Goal: Information Seeking & Learning: Find contact information

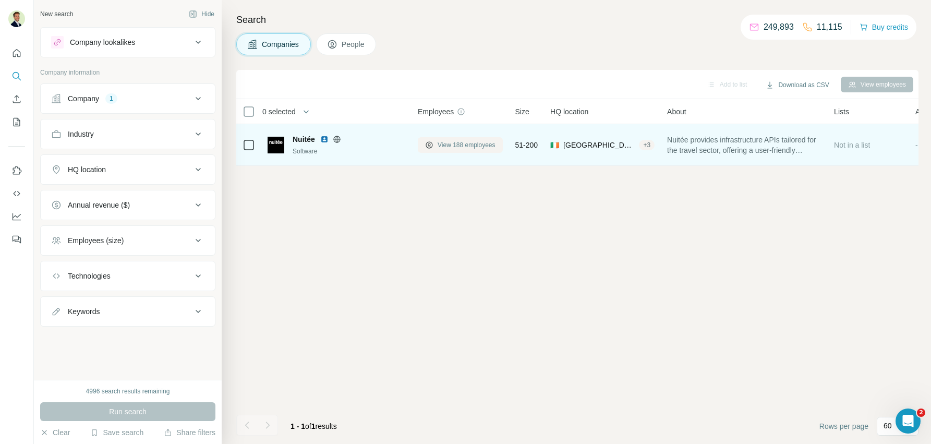
click at [471, 148] on span "View 188 employees" at bounding box center [466, 144] width 58 height 9
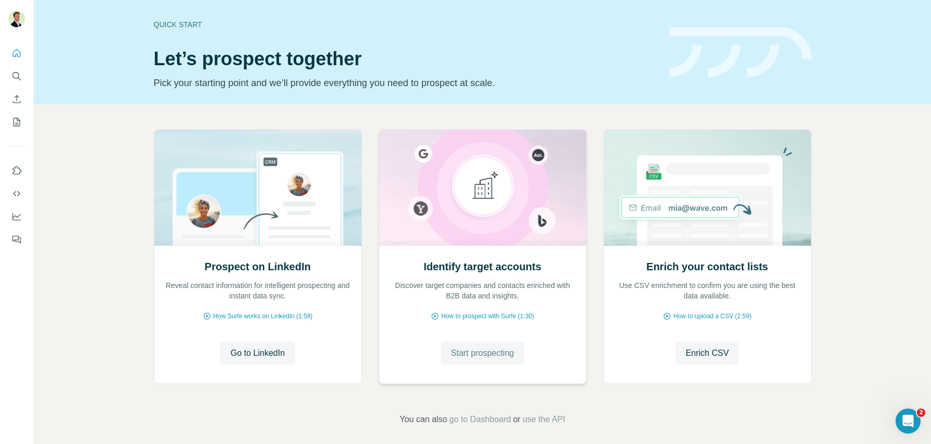
click at [487, 352] on span "Start prospecting" at bounding box center [482, 353] width 63 height 13
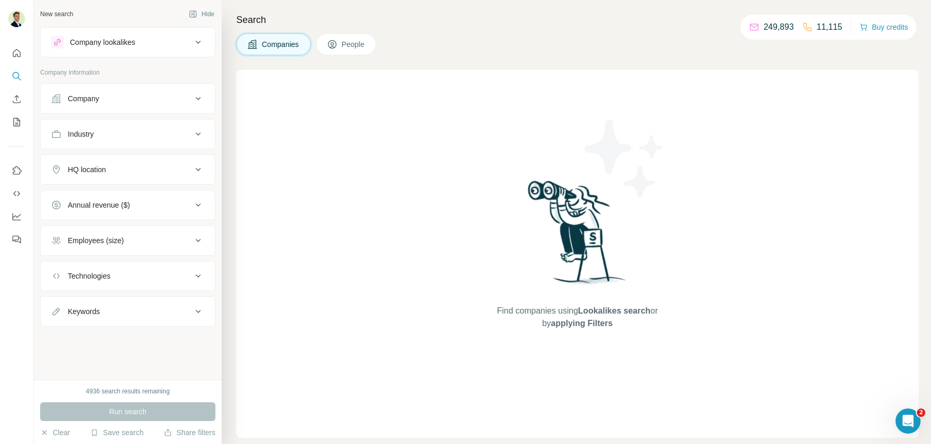
click at [344, 44] on span "People" at bounding box center [353, 44] width 24 height 10
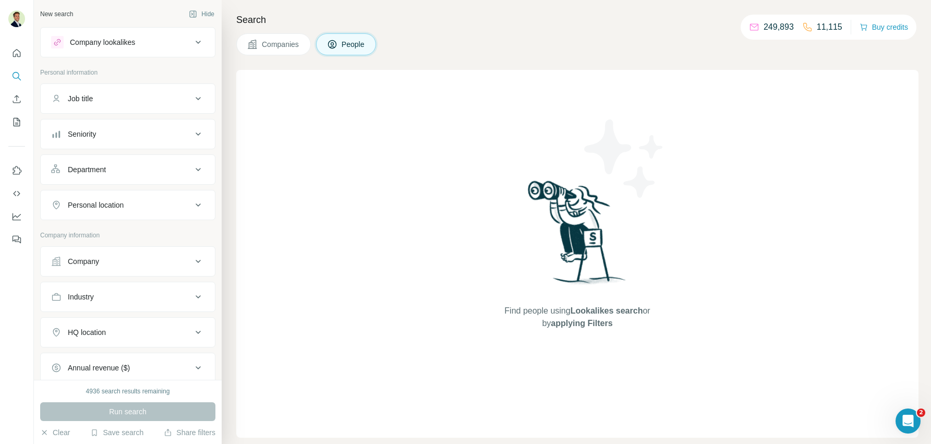
click at [268, 45] on span "Companies" at bounding box center [281, 44] width 38 height 10
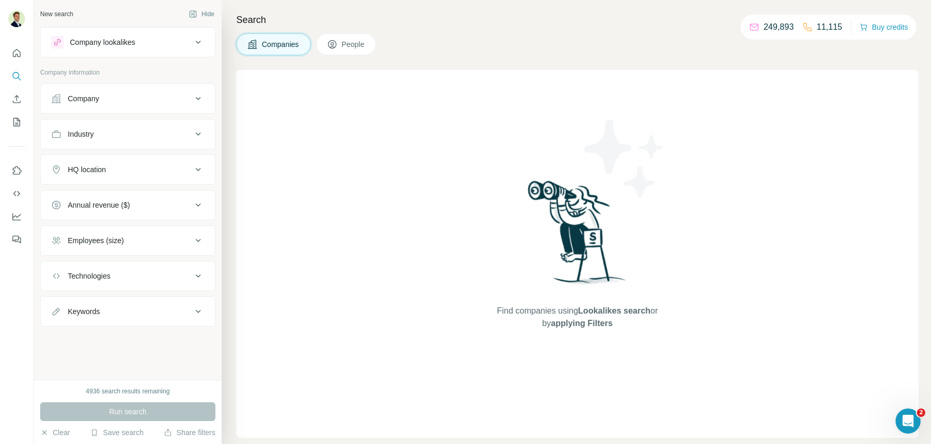
click at [357, 47] on span "People" at bounding box center [353, 44] width 24 height 10
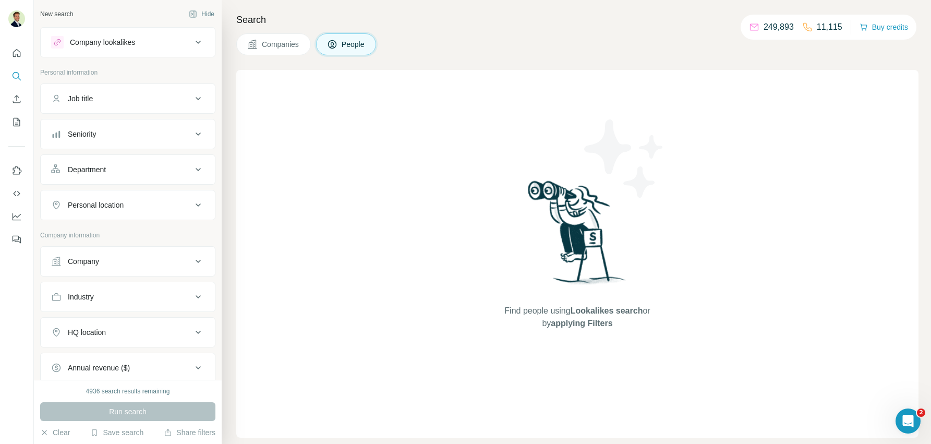
click at [349, 45] on span "People" at bounding box center [353, 44] width 24 height 10
click at [150, 264] on div "Company" at bounding box center [121, 261] width 141 height 10
click at [134, 307] on input "text" at bounding box center [127, 307] width 153 height 19
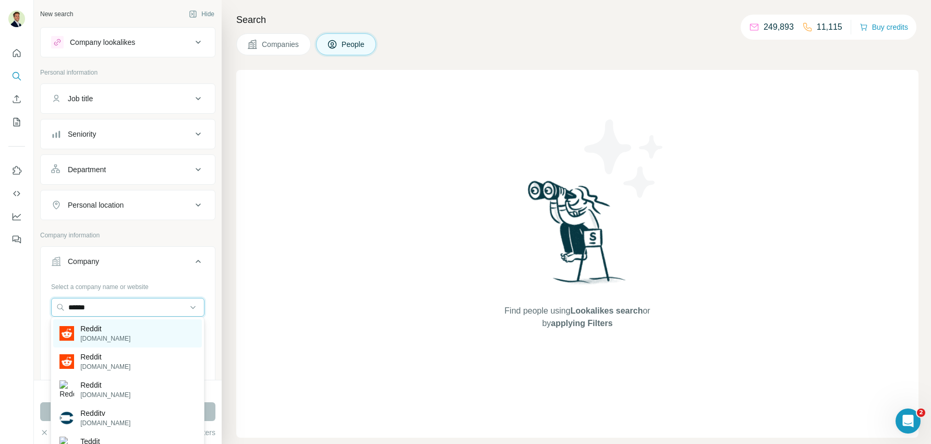
type input "******"
click at [118, 330] on p "Reddit" at bounding box center [105, 328] width 50 height 10
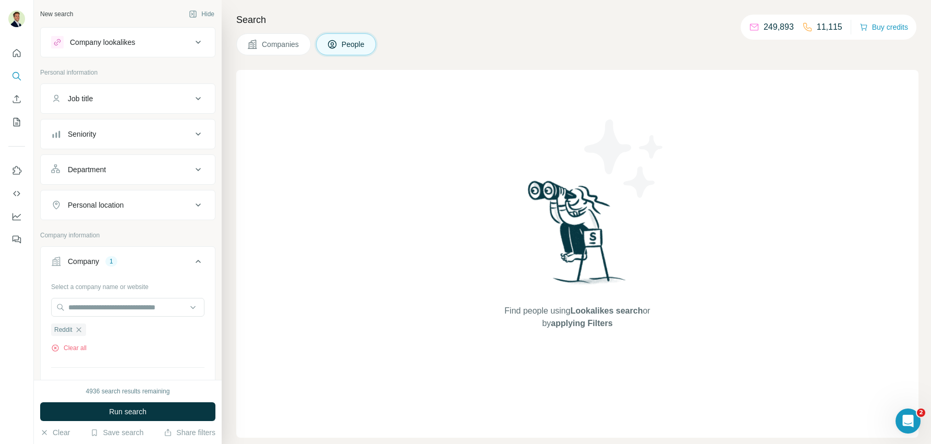
click at [91, 130] on div "Seniority" at bounding box center [82, 134] width 28 height 10
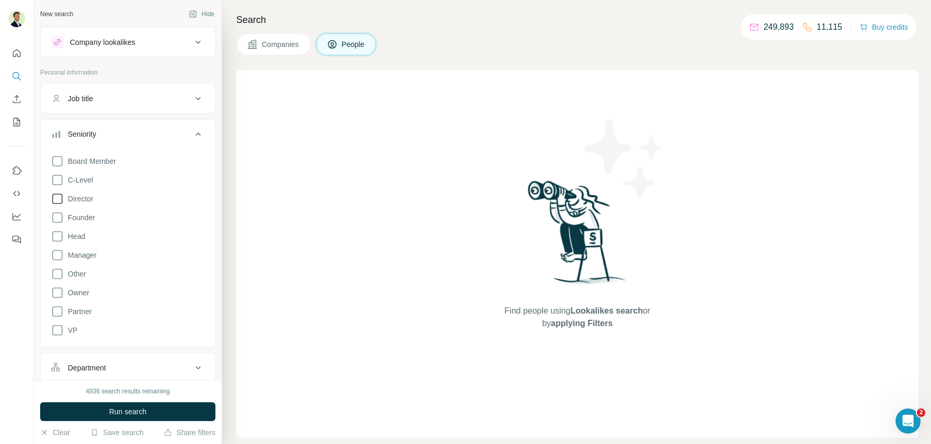
click at [58, 199] on icon at bounding box center [57, 198] width 13 height 13
click at [58, 218] on icon at bounding box center [57, 217] width 13 height 13
click at [57, 234] on icon at bounding box center [57, 236] width 13 height 13
click at [59, 255] on icon at bounding box center [57, 255] width 13 height 13
click at [177, 131] on div "Seniority 5" at bounding box center [121, 134] width 141 height 10
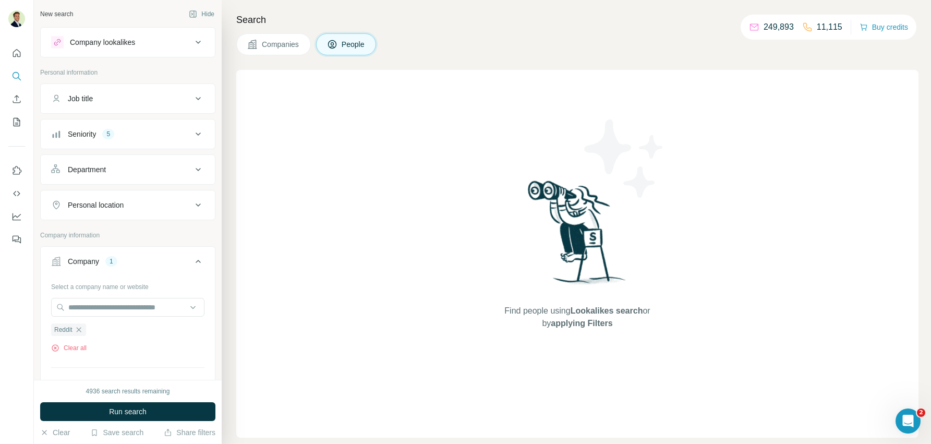
click at [111, 95] on div "Job title" at bounding box center [121, 98] width 141 height 10
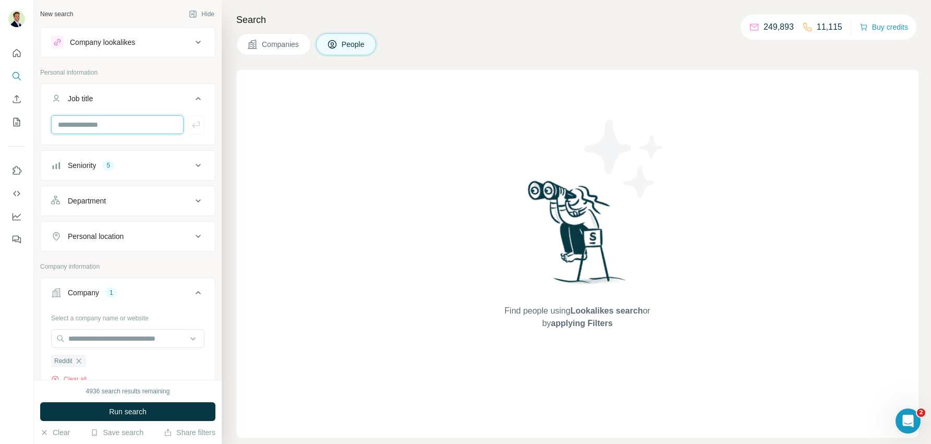
click at [106, 123] on input "text" at bounding box center [117, 124] width 132 height 19
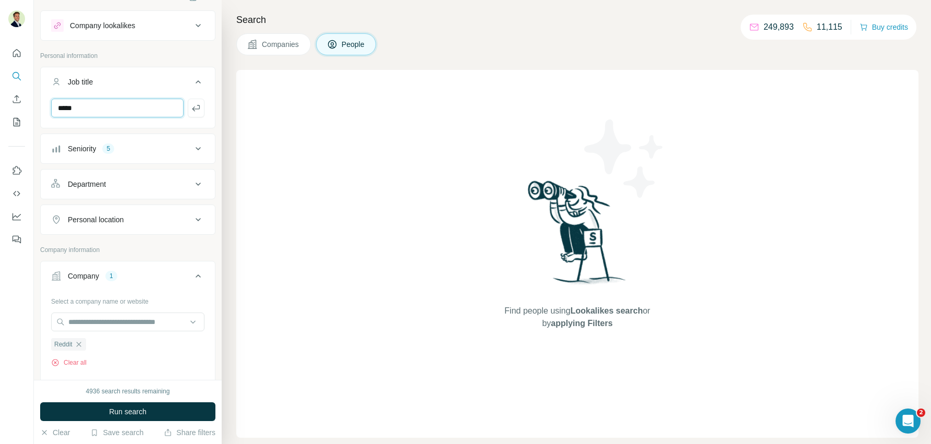
scroll to position [14, 0]
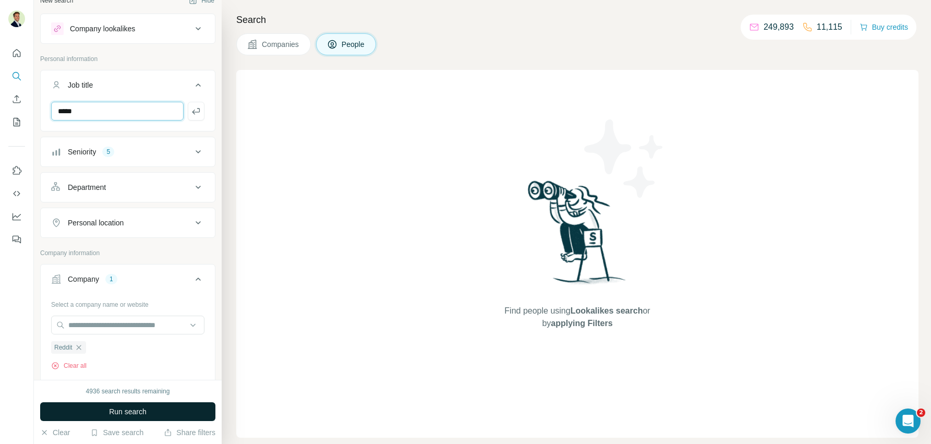
type input "*****"
click at [120, 412] on span "Run search" at bounding box center [128, 411] width 38 height 10
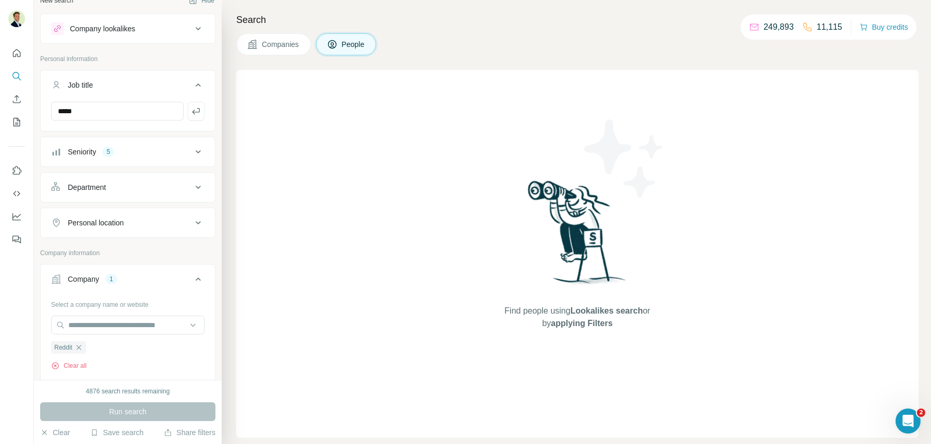
scroll to position [0, 0]
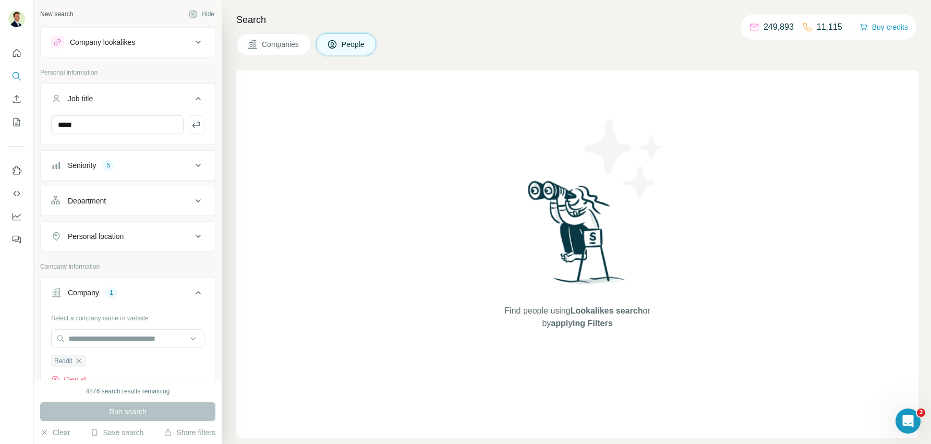
click at [180, 290] on div "Company 1" at bounding box center [121, 292] width 141 height 10
click at [132, 406] on div "Run search" at bounding box center [127, 411] width 175 height 19
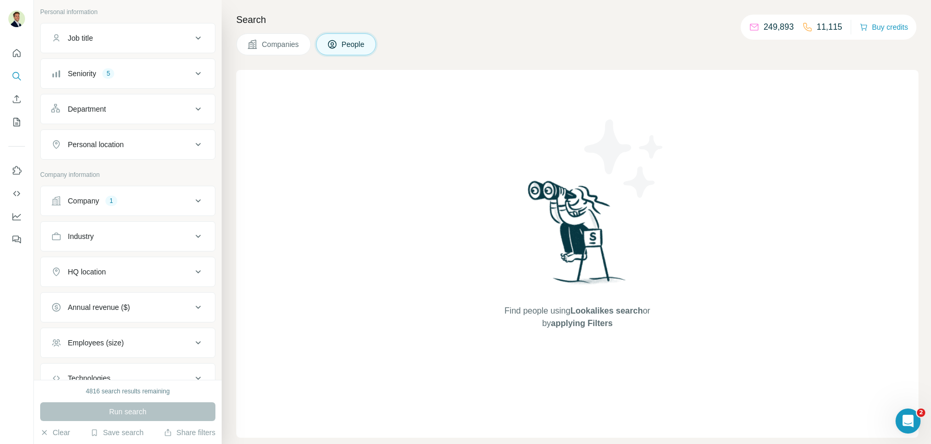
scroll to position [133, 0]
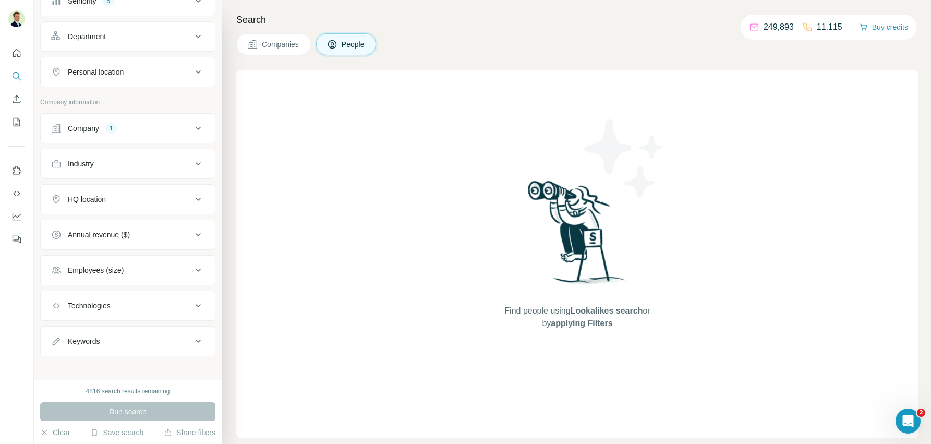
click at [123, 127] on div "Company 1" at bounding box center [121, 128] width 141 height 10
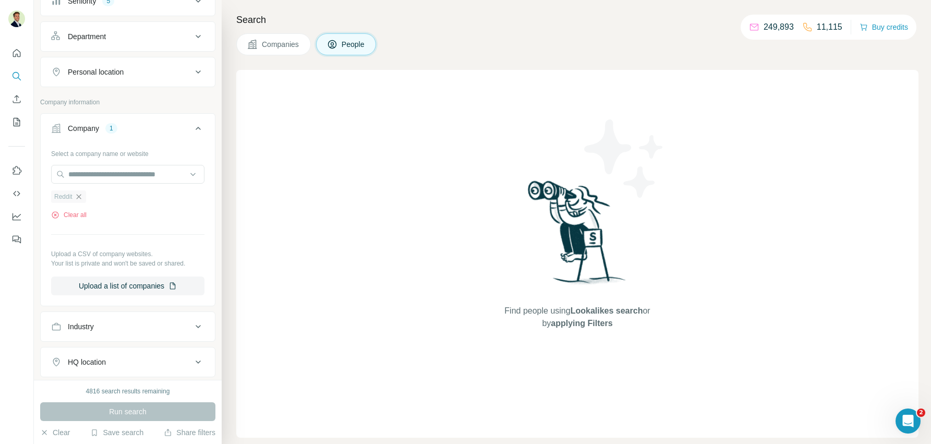
click at [79, 193] on icon "button" at bounding box center [79, 196] width 8 height 8
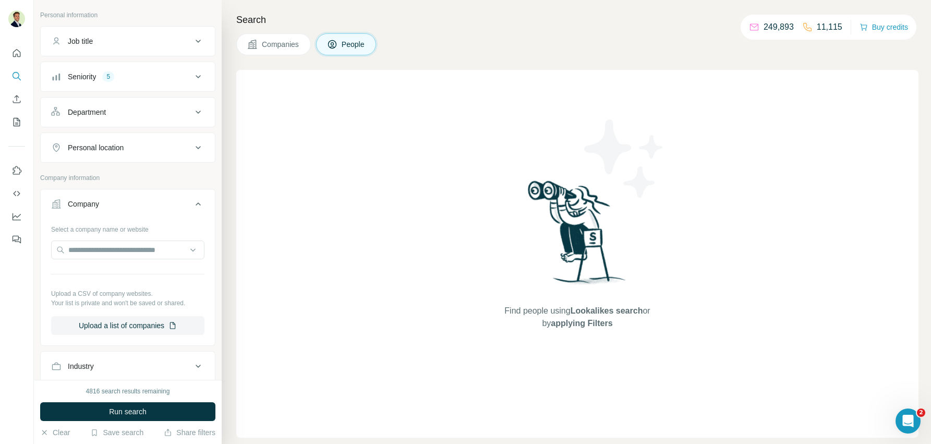
scroll to position [23, 0]
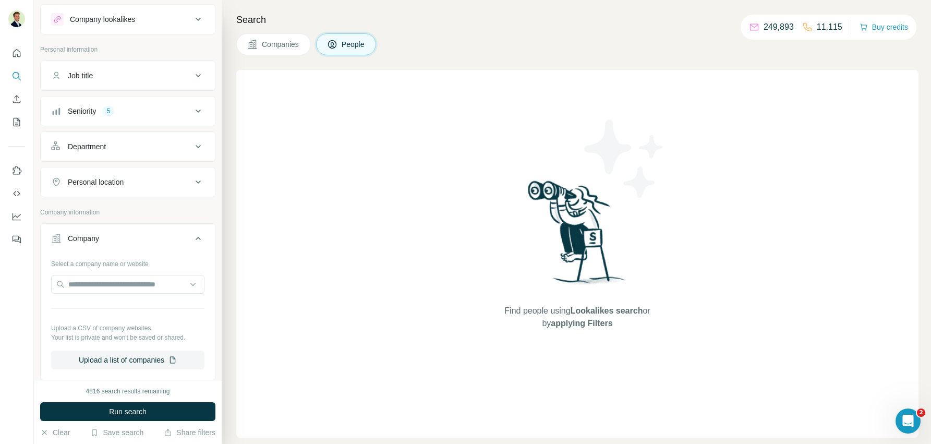
click at [105, 116] on button "Seniority 5" at bounding box center [128, 111] width 174 height 25
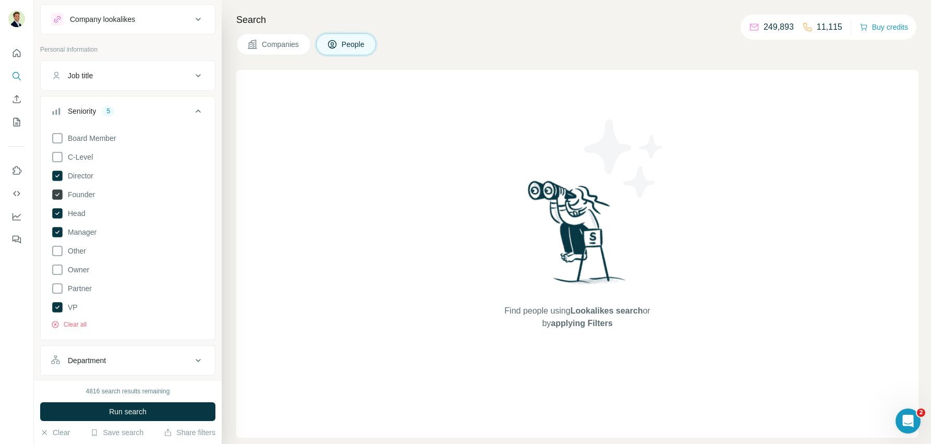
click at [60, 194] on icon at bounding box center [57, 194] width 10 height 10
click at [70, 322] on button "Clear all" at bounding box center [68, 324] width 35 height 9
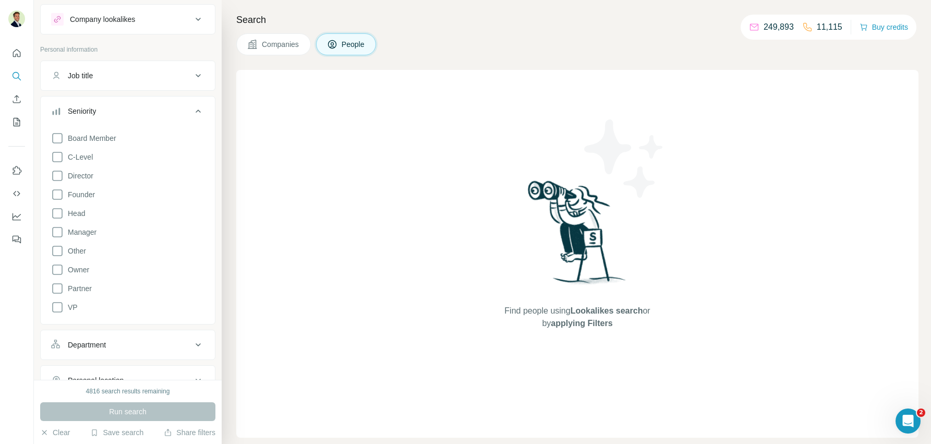
click at [86, 111] on div "Seniority" at bounding box center [82, 111] width 28 height 10
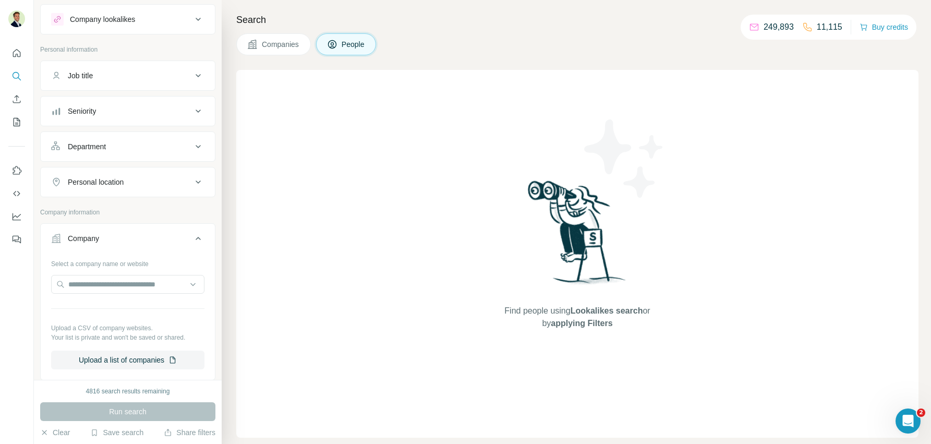
click at [115, 239] on div "Company" at bounding box center [121, 238] width 141 height 10
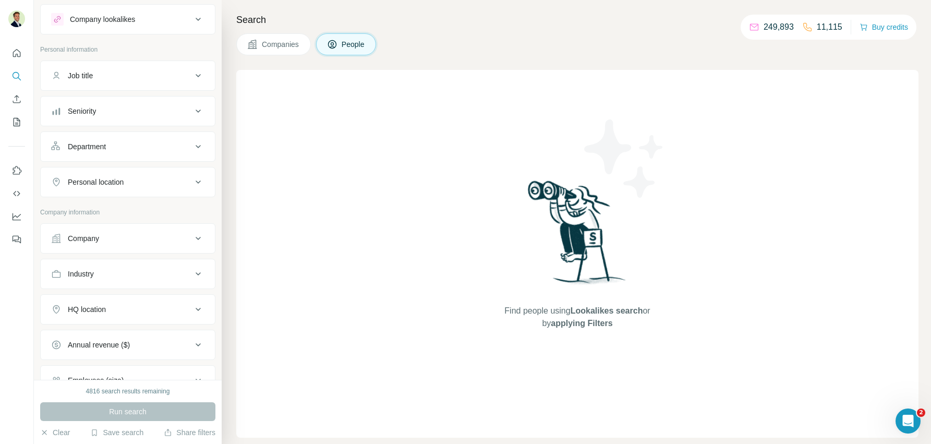
drag, startPoint x: 106, startPoint y: 237, endPoint x: 104, endPoint y: 244, distance: 7.1
click at [105, 237] on div "Company" at bounding box center [121, 238] width 141 height 10
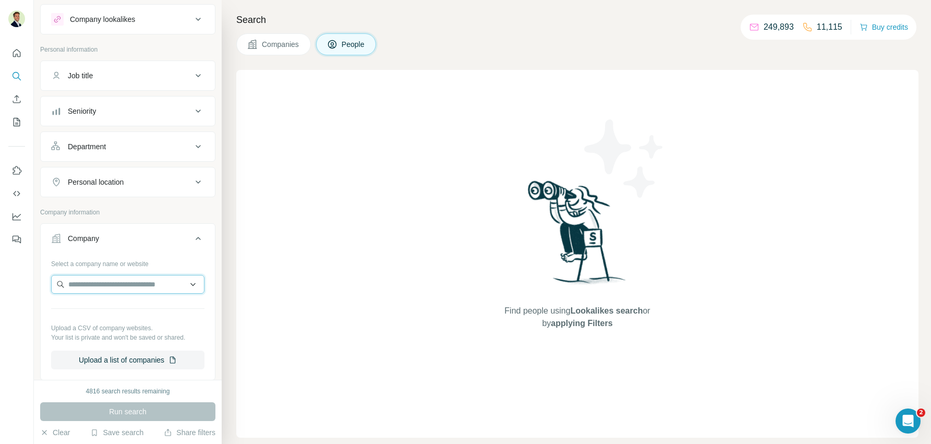
drag, startPoint x: 98, startPoint y: 285, endPoint x: 93, endPoint y: 282, distance: 6.1
click at [97, 284] on input "text" at bounding box center [127, 284] width 153 height 19
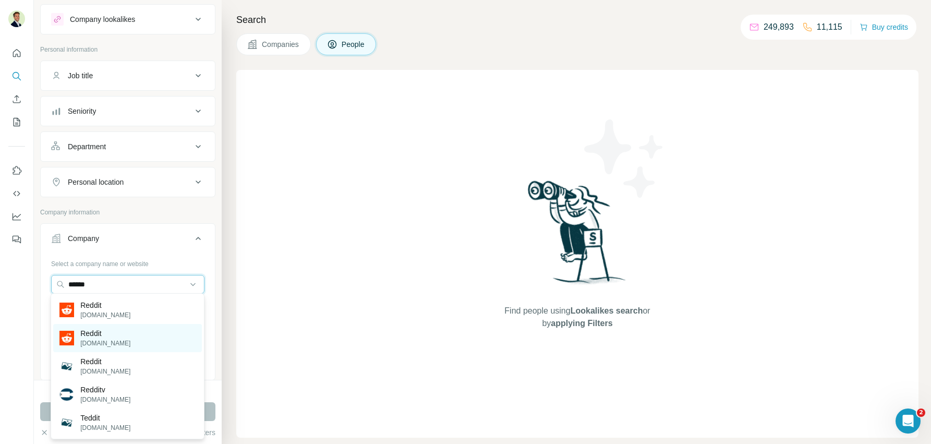
type input "******"
click at [103, 335] on p "Reddit" at bounding box center [105, 333] width 50 height 10
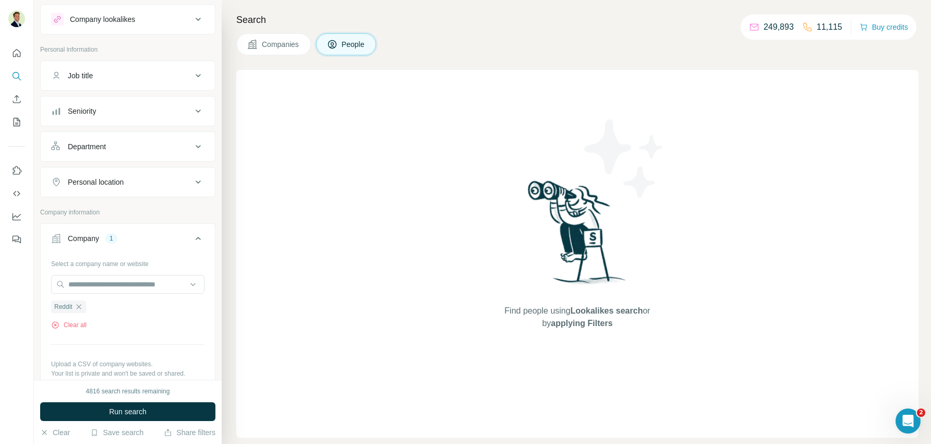
click at [107, 77] on div "Job title" at bounding box center [121, 75] width 141 height 10
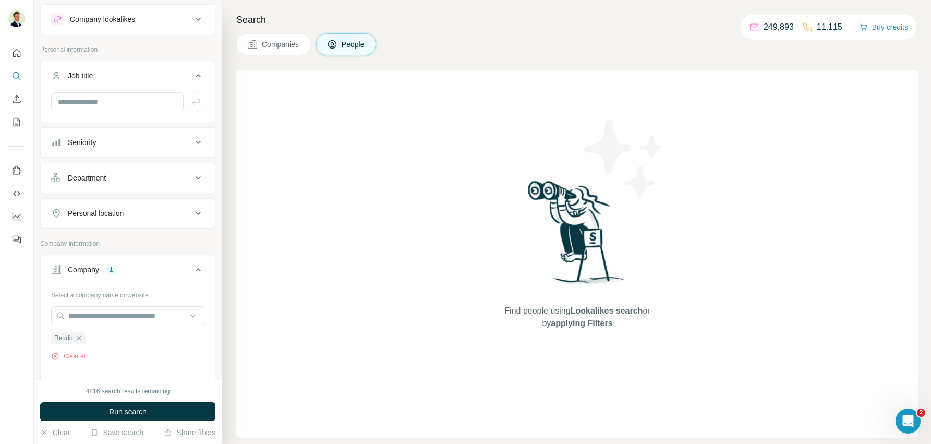
click at [93, 142] on div "Seniority" at bounding box center [82, 142] width 28 height 10
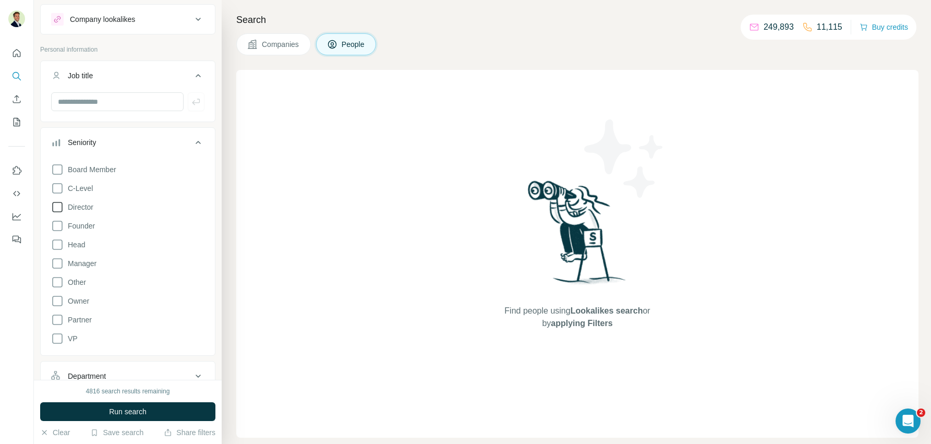
click at [59, 207] on icon at bounding box center [57, 207] width 13 height 13
click at [57, 241] on icon at bounding box center [57, 244] width 13 height 13
click at [57, 261] on icon at bounding box center [57, 263] width 13 height 13
click at [57, 339] on icon at bounding box center [57, 338] width 13 height 13
click at [199, 139] on icon at bounding box center [198, 142] width 13 height 13
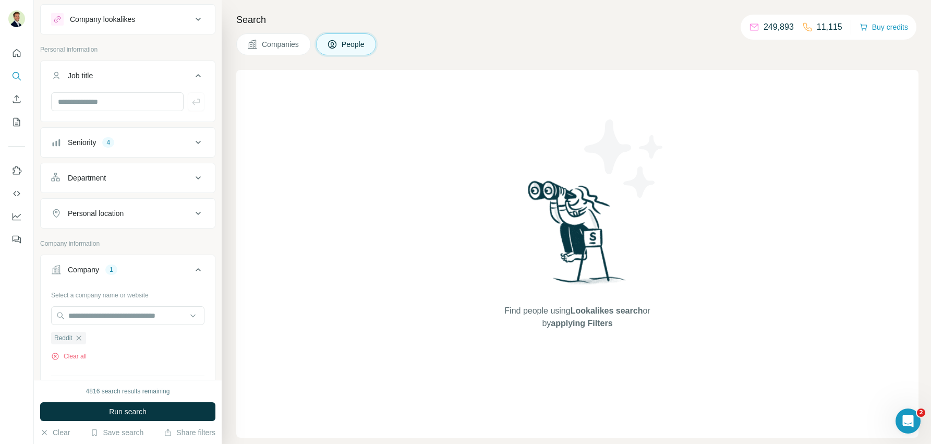
click at [120, 212] on div "Personal location" at bounding box center [96, 213] width 56 height 10
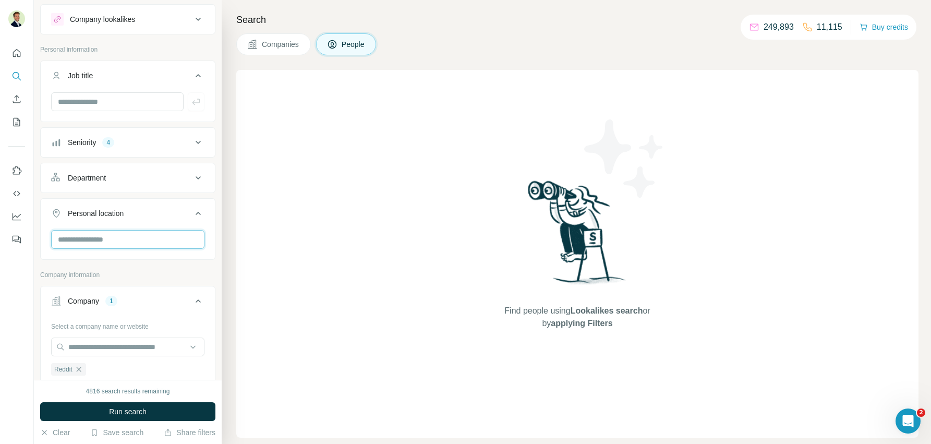
click at [115, 230] on input "text" at bounding box center [127, 239] width 153 height 19
type input "**********"
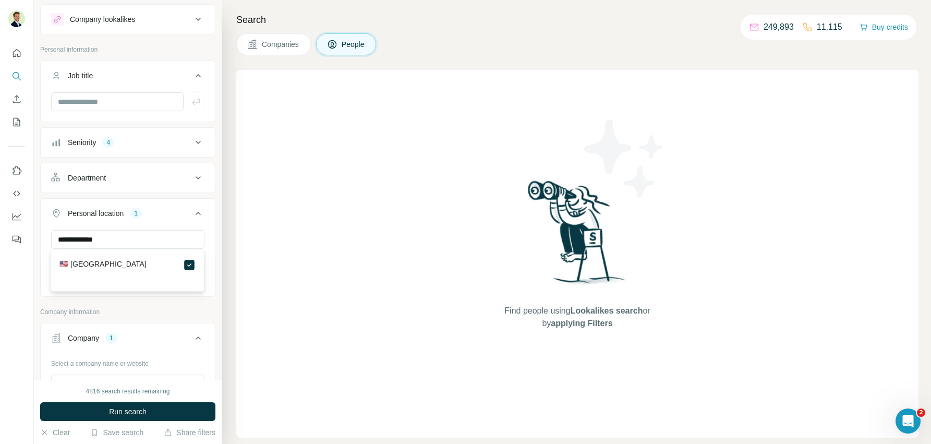
click at [186, 205] on button "Personal location 1" at bounding box center [128, 215] width 174 height 29
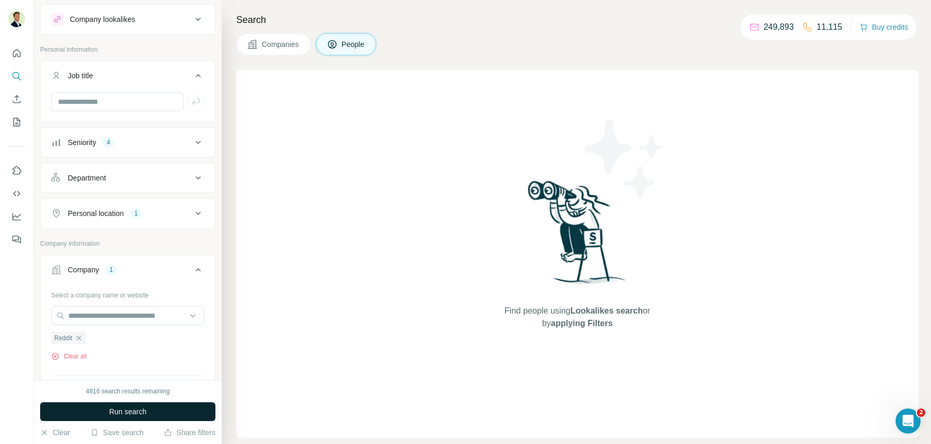
click at [137, 407] on span "Run search" at bounding box center [128, 411] width 38 height 10
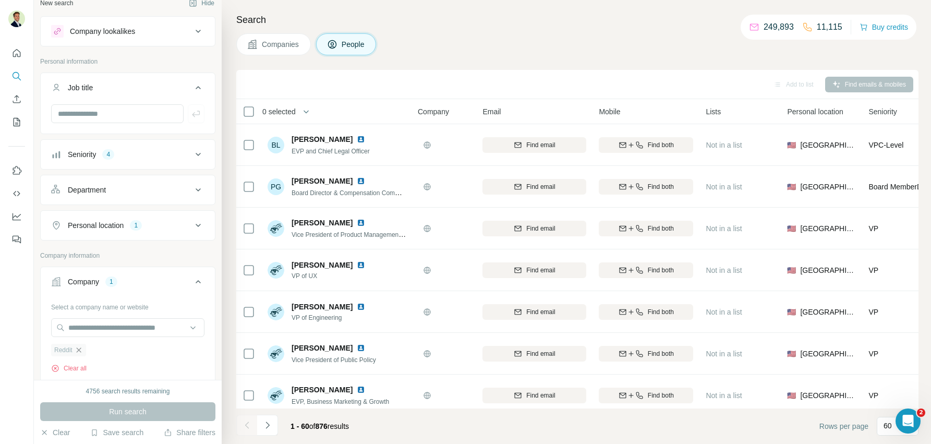
click at [80, 349] on icon "button" at bounding box center [79, 350] width 8 height 8
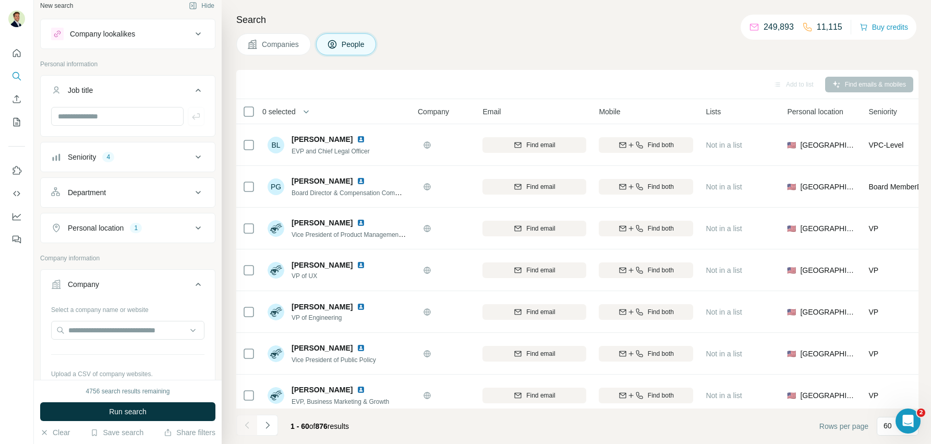
scroll to position [7, 0]
click at [111, 229] on div "Personal location" at bounding box center [96, 229] width 56 height 10
click at [124, 276] on icon "button" at bounding box center [126, 278] width 5 height 5
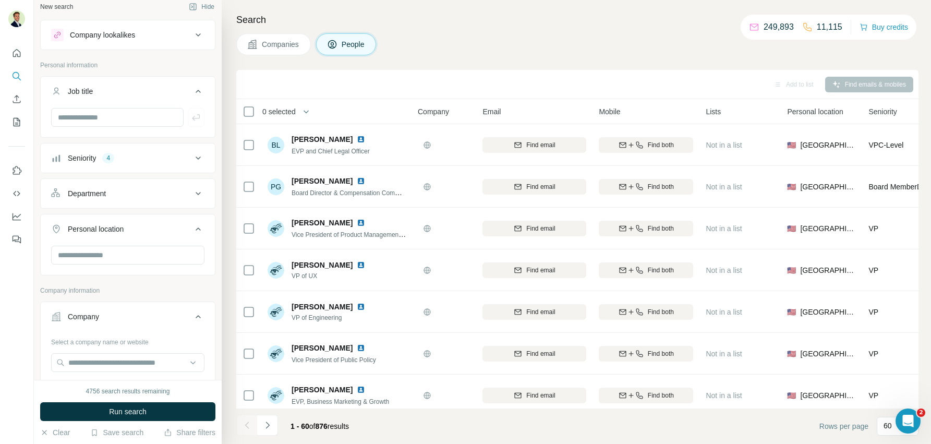
click at [100, 170] on div "Seniority 4" at bounding box center [127, 158] width 175 height 30
click at [99, 165] on button "Seniority 4" at bounding box center [128, 157] width 174 height 25
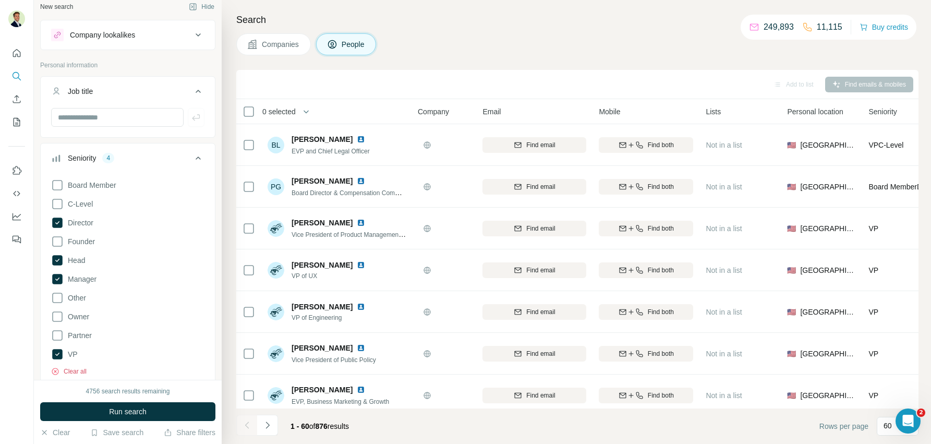
click at [69, 371] on button "Clear all" at bounding box center [68, 371] width 35 height 9
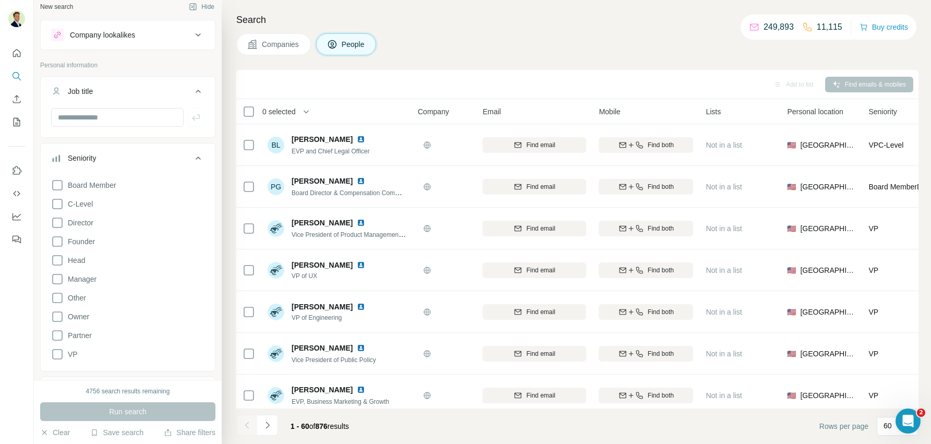
click at [96, 153] on div "Seniority" at bounding box center [82, 158] width 28 height 10
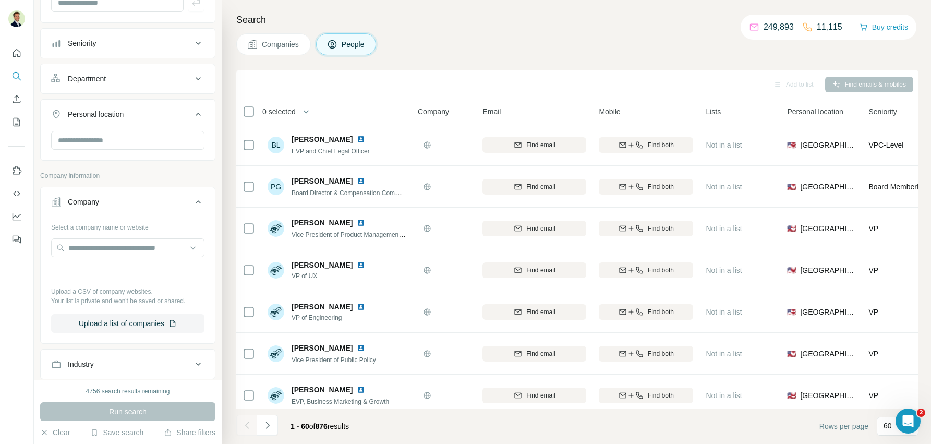
scroll to position [123, 0]
drag, startPoint x: 139, startPoint y: 193, endPoint x: 132, endPoint y: 183, distance: 12.2
click at [139, 196] on div "Company" at bounding box center [121, 201] width 141 height 10
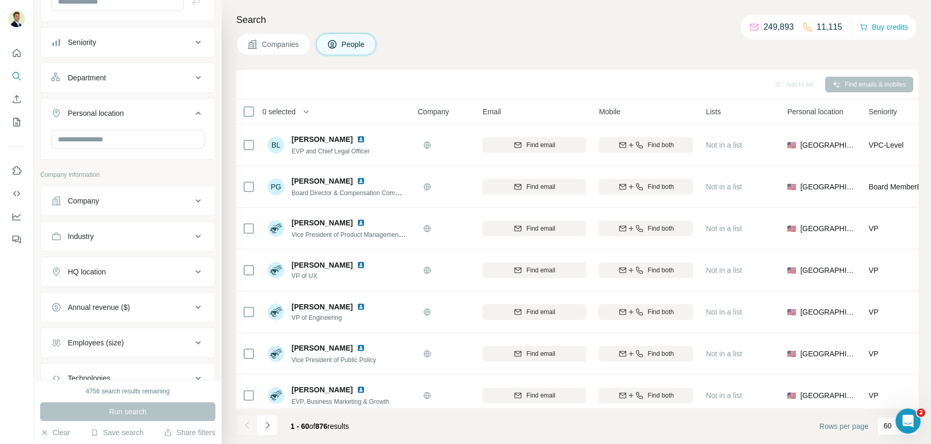
click at [102, 118] on button "Personal location" at bounding box center [128, 115] width 174 height 29
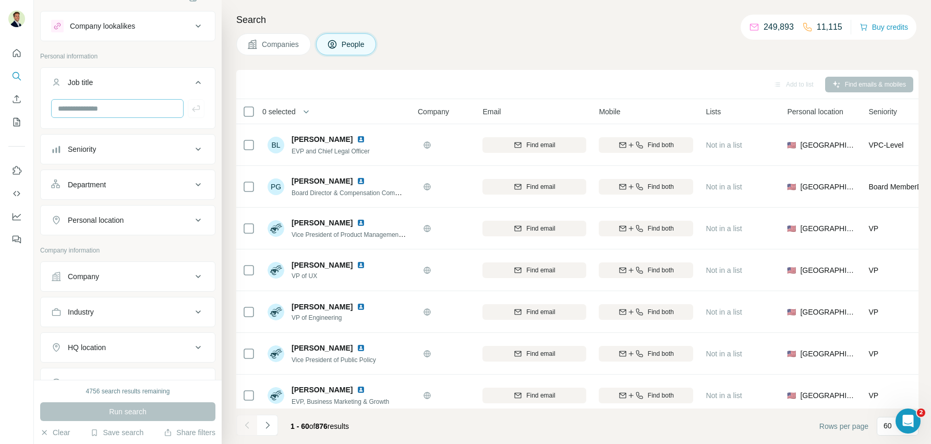
scroll to position [0, 0]
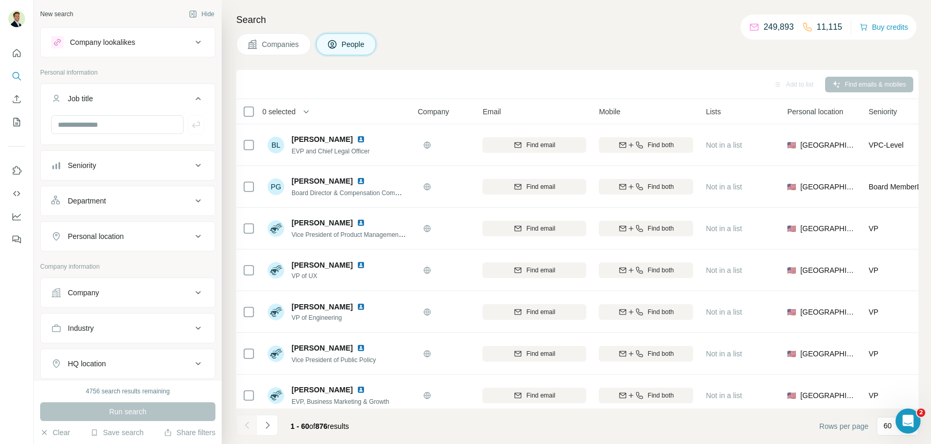
click at [101, 107] on button "Job title" at bounding box center [128, 100] width 174 height 29
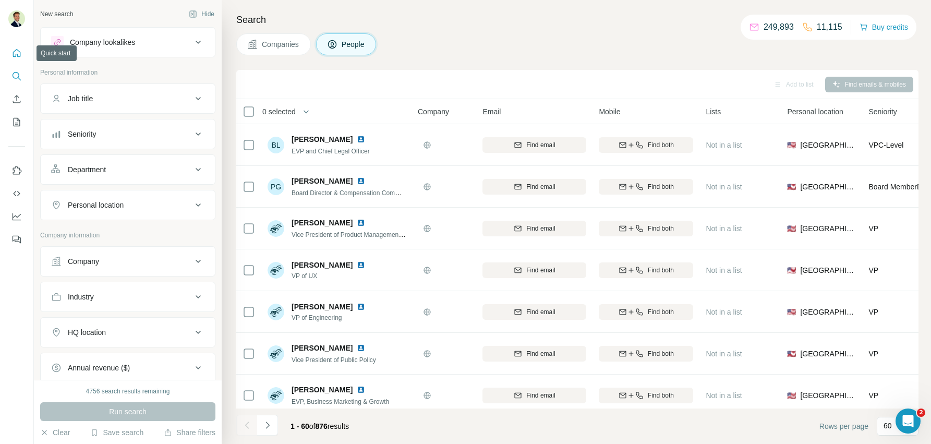
click at [17, 54] on icon "Quick start" at bounding box center [16, 53] width 10 height 10
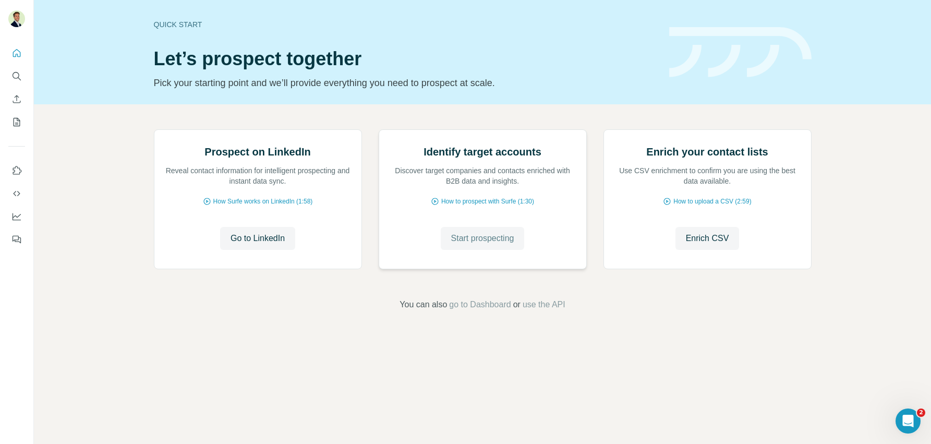
click at [480, 245] on span "Start prospecting" at bounding box center [482, 238] width 63 height 13
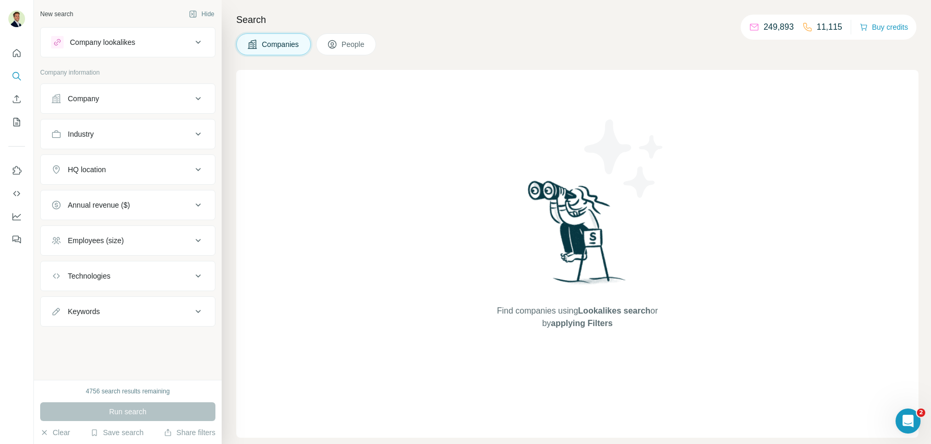
click at [359, 49] on span "People" at bounding box center [353, 44] width 24 height 10
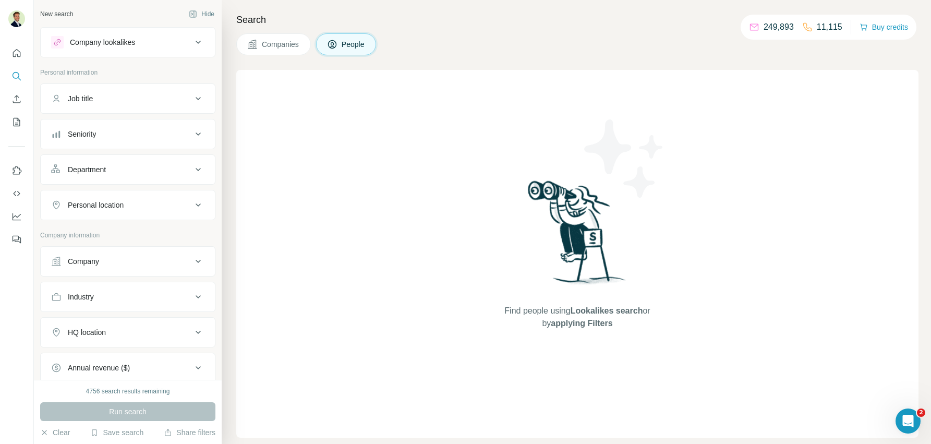
click at [281, 45] on span "Companies" at bounding box center [281, 44] width 38 height 10
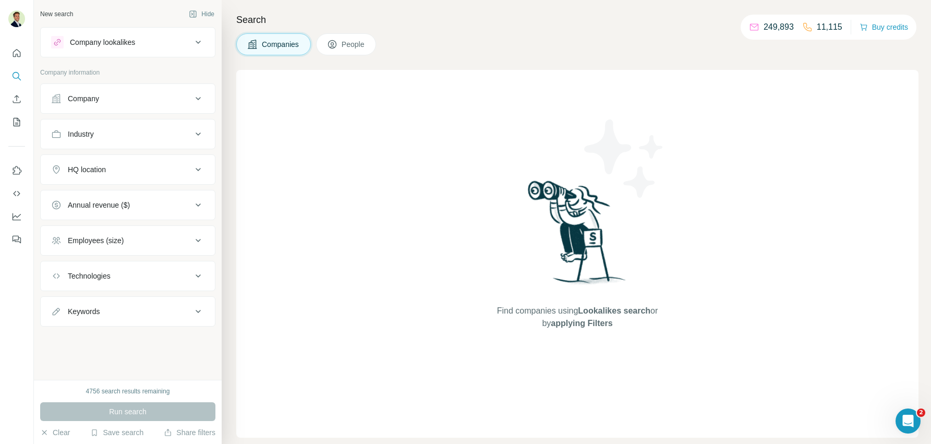
click at [348, 46] on span "People" at bounding box center [353, 44] width 24 height 10
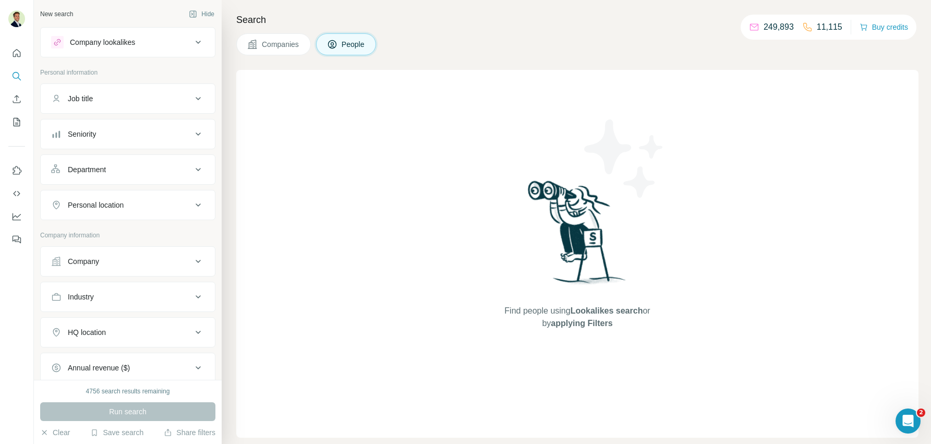
click at [273, 44] on span "Companies" at bounding box center [281, 44] width 38 height 10
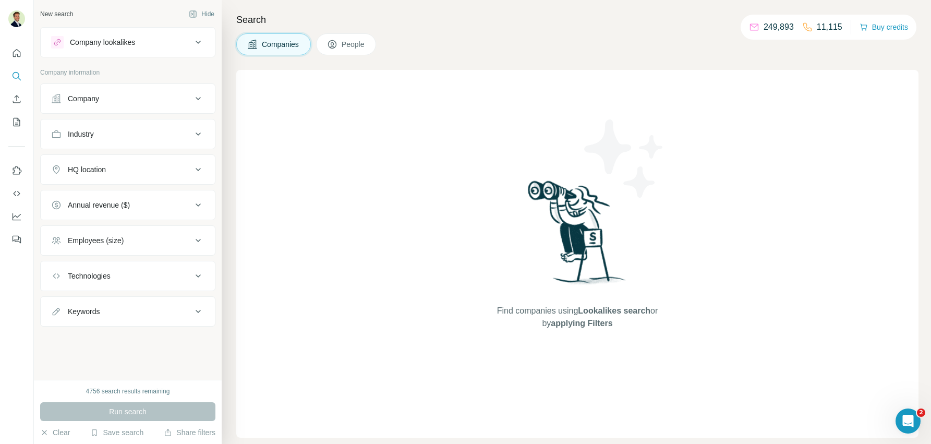
click at [351, 43] on span "People" at bounding box center [353, 44] width 24 height 10
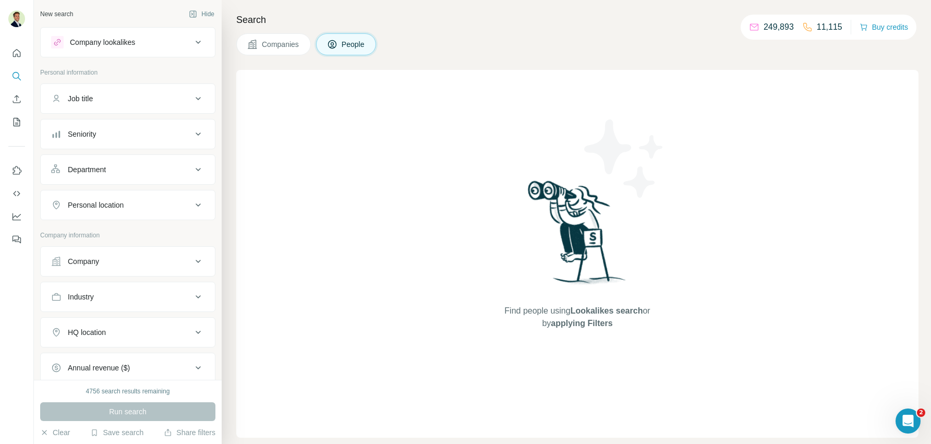
click at [267, 25] on h4 "Search" at bounding box center [577, 20] width 682 height 15
click at [442, 20] on h4 "Search" at bounding box center [577, 20] width 682 height 15
click at [259, 48] on button "Companies" at bounding box center [273, 44] width 75 height 22
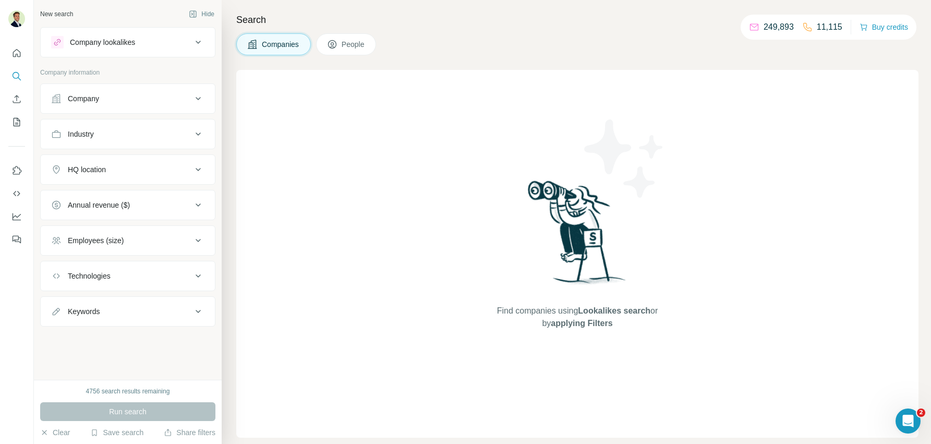
click at [346, 47] on span "People" at bounding box center [353, 44] width 24 height 10
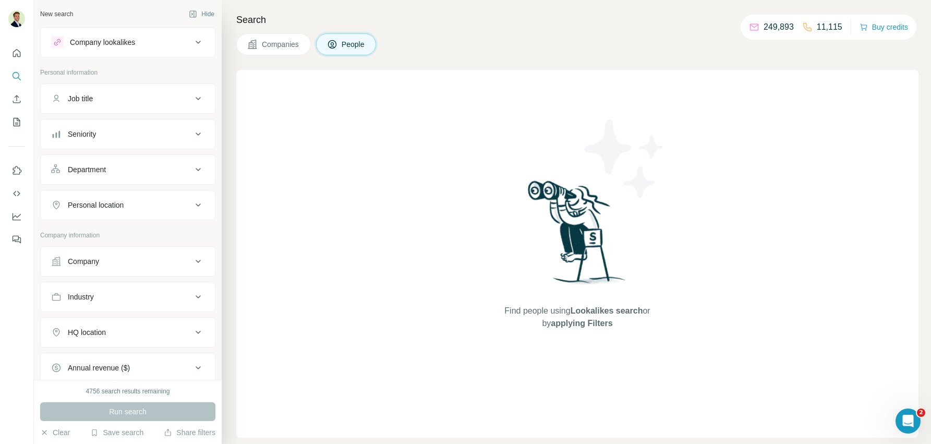
click at [173, 258] on div "Company" at bounding box center [121, 261] width 141 height 10
click at [147, 304] on input "text" at bounding box center [127, 307] width 153 height 19
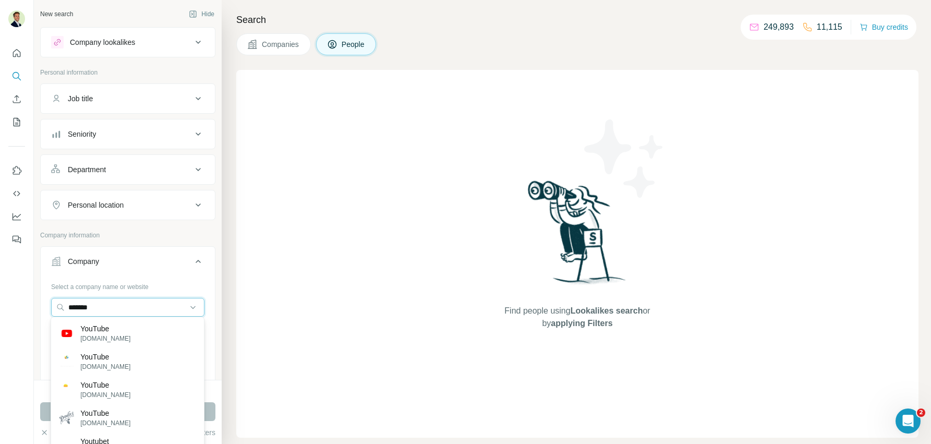
drag, startPoint x: 166, startPoint y: 310, endPoint x: 25, endPoint y: 299, distance: 141.7
click at [25, 299] on div "New search Hide Company lookalikes Personal information Job title Seniority Dep…" at bounding box center [465, 222] width 931 height 444
type input "*******"
click at [95, 335] on p "youtube.com" at bounding box center [105, 338] width 50 height 9
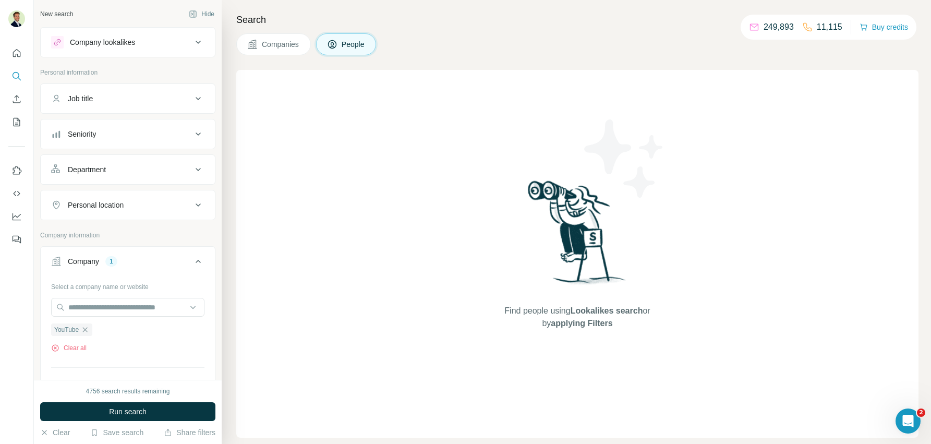
scroll to position [1, 0]
click at [157, 98] on div "Job title" at bounding box center [121, 98] width 141 height 10
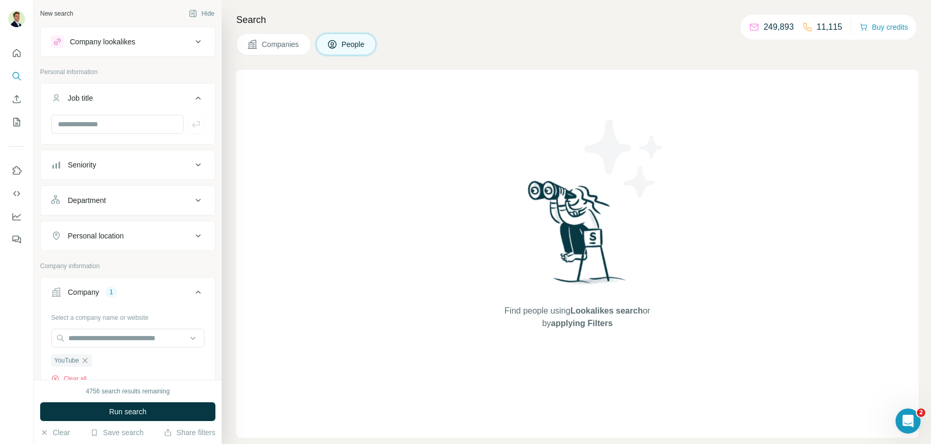
click at [134, 96] on div "Job title" at bounding box center [121, 98] width 141 height 10
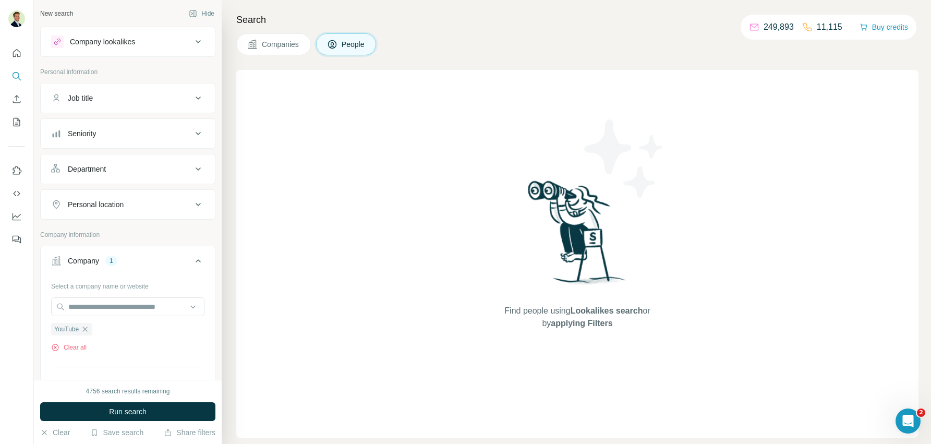
click at [142, 132] on div "Seniority" at bounding box center [121, 133] width 141 height 10
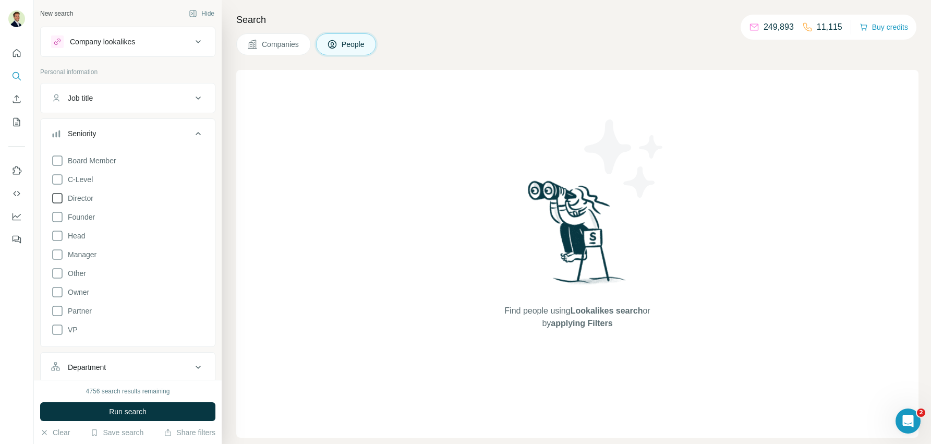
click at [58, 199] on icon at bounding box center [57, 198] width 13 height 13
click at [58, 234] on icon at bounding box center [57, 235] width 13 height 13
click at [58, 255] on icon at bounding box center [57, 254] width 13 height 13
click at [187, 141] on button "Seniority 4" at bounding box center [128, 135] width 174 height 29
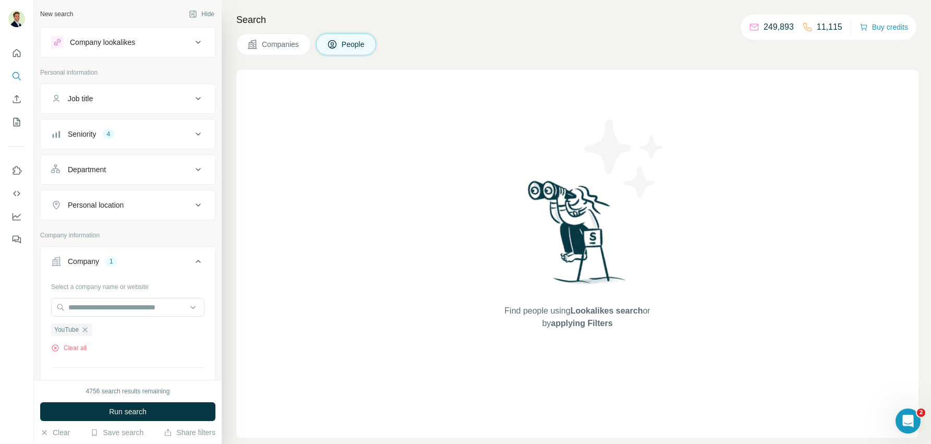
click at [156, 205] on div "Personal location" at bounding box center [121, 205] width 141 height 10
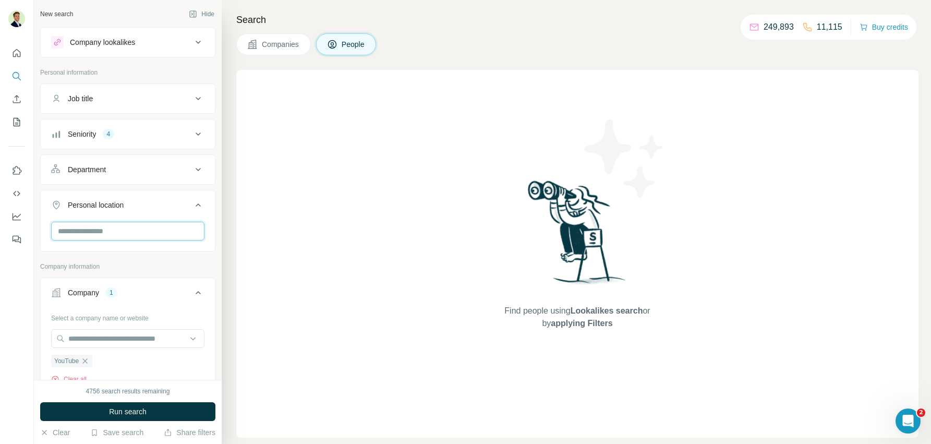
click at [117, 234] on input "text" at bounding box center [127, 231] width 153 height 19
type input "**********"
click at [181, 255] on div "🇺🇸 United States" at bounding box center [127, 256] width 136 height 13
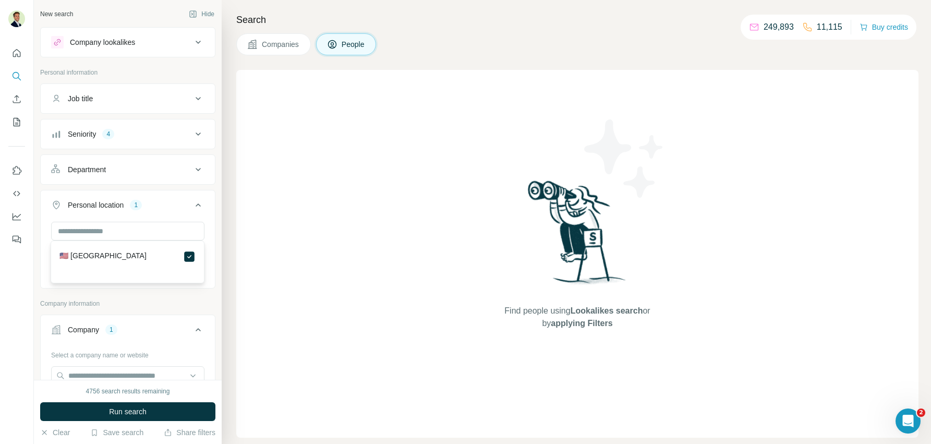
click at [189, 205] on div "Personal location 1" at bounding box center [121, 205] width 141 height 10
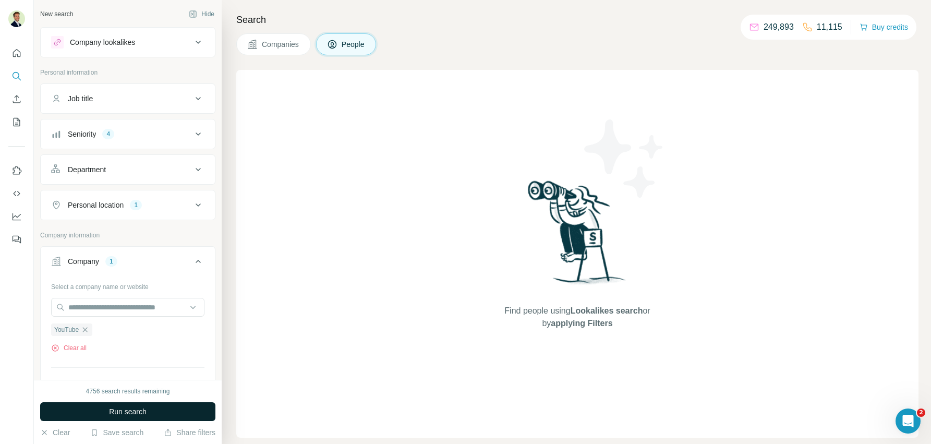
click at [138, 417] on button "Run search" at bounding box center [127, 411] width 175 height 19
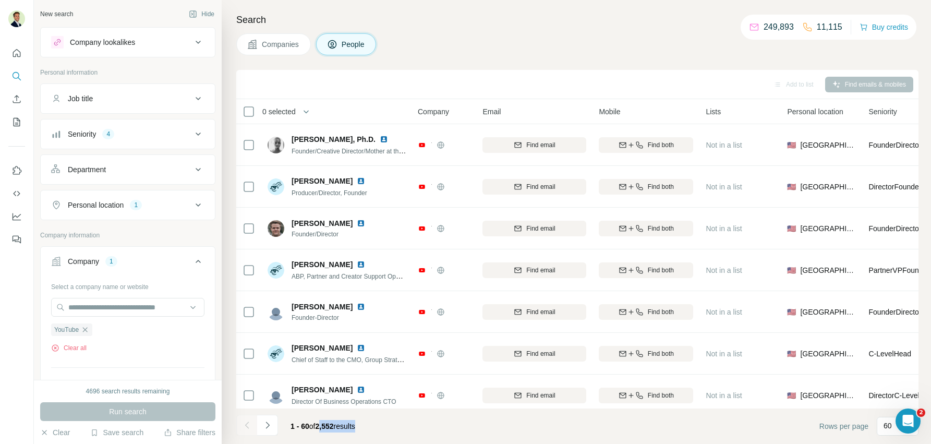
drag, startPoint x: 379, startPoint y: 426, endPoint x: 321, endPoint y: 430, distance: 57.5
click at [321, 430] on footer "1 - 60 of 2,552 results Rows per page 60" at bounding box center [577, 425] width 682 height 35
click at [354, 429] on span "1 - 60 of 2,552 results" at bounding box center [322, 426] width 65 height 8
drag, startPoint x: 392, startPoint y: 430, endPoint x: 320, endPoint y: 429, distance: 72.0
click at [320, 429] on footer "1 - 60 of 2,552 results Rows per page 60" at bounding box center [577, 425] width 682 height 35
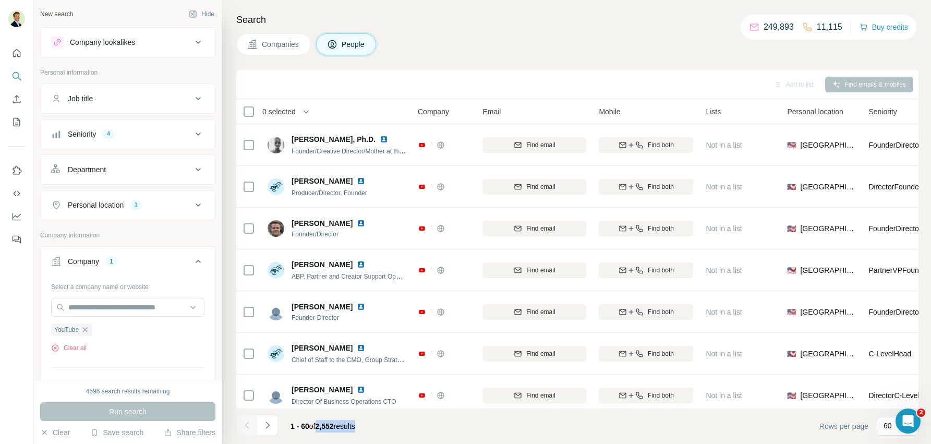
click at [375, 430] on footer "1 - 60 of 2,552 results Rows per page 60" at bounding box center [577, 425] width 682 height 35
click at [131, 99] on div "Job title" at bounding box center [121, 98] width 141 height 10
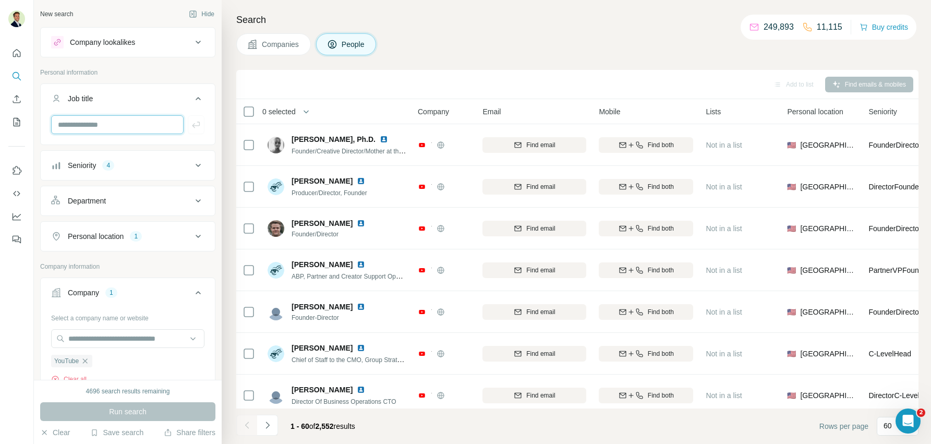
click at [93, 126] on input "text" at bounding box center [117, 124] width 132 height 19
click at [103, 120] on input "*****" at bounding box center [117, 124] width 132 height 19
type input "*****"
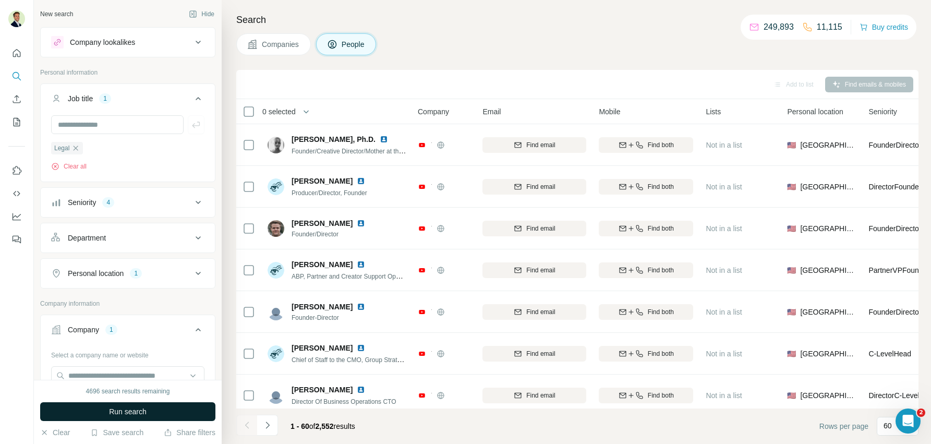
click at [129, 412] on span "Run search" at bounding box center [128, 411] width 38 height 10
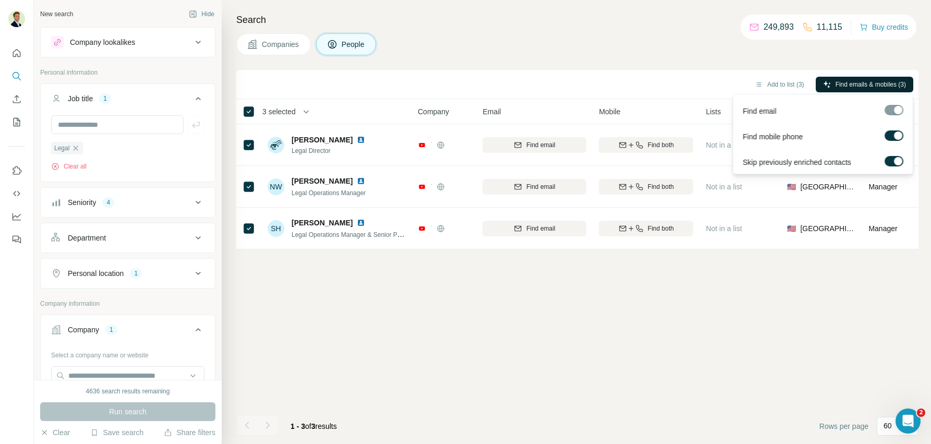
click at [857, 86] on span "Find emails & mobiles (3)" at bounding box center [870, 84] width 70 height 9
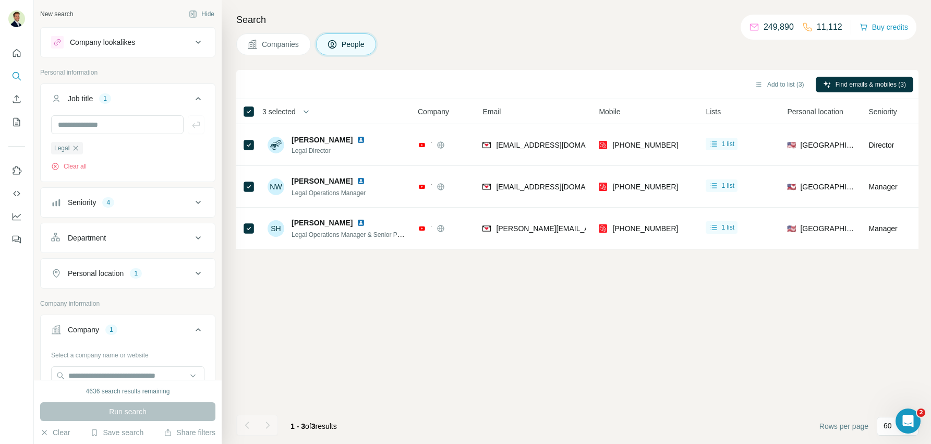
drag, startPoint x: 787, startPoint y: 301, endPoint x: 758, endPoint y: 289, distance: 31.1
click at [786, 301] on div "Add to list (3) Find emails & mobiles (3) 3 selected People Company Email Mobil…" at bounding box center [577, 257] width 682 height 374
drag, startPoint x: 769, startPoint y: 269, endPoint x: 720, endPoint y: 266, distance: 49.1
click at [770, 269] on div "Add to list (3) Find emails & mobiles (3) 3 selected People Company Email Mobil…" at bounding box center [577, 257] width 682 height 374
